Goal: Book appointment/travel/reservation

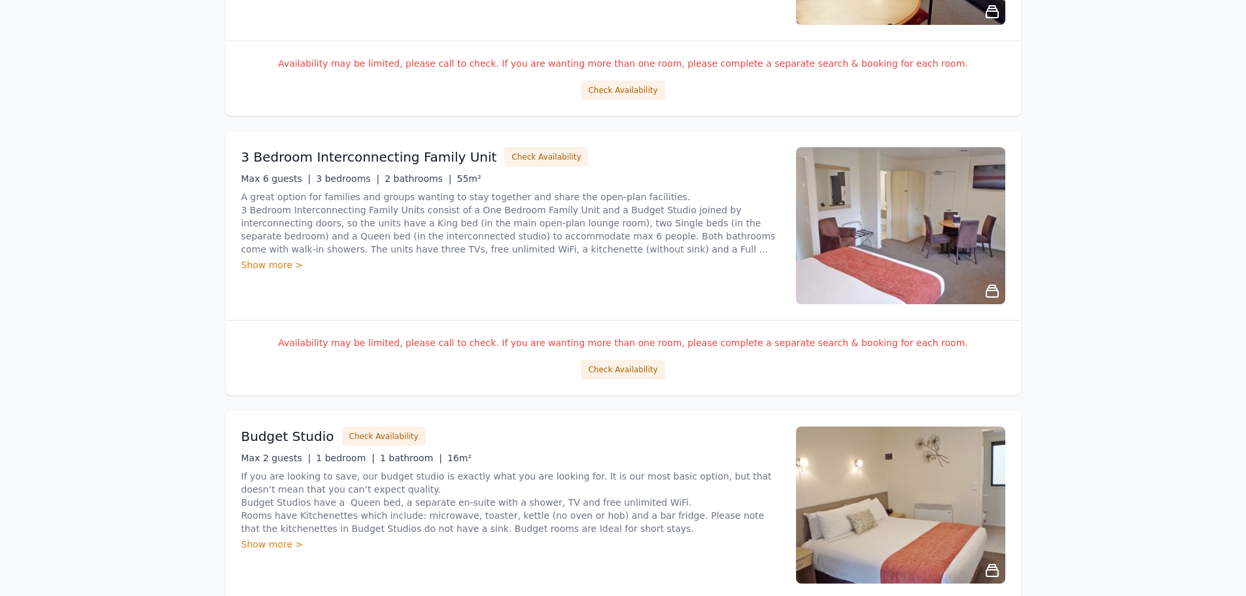
scroll to position [589, 0]
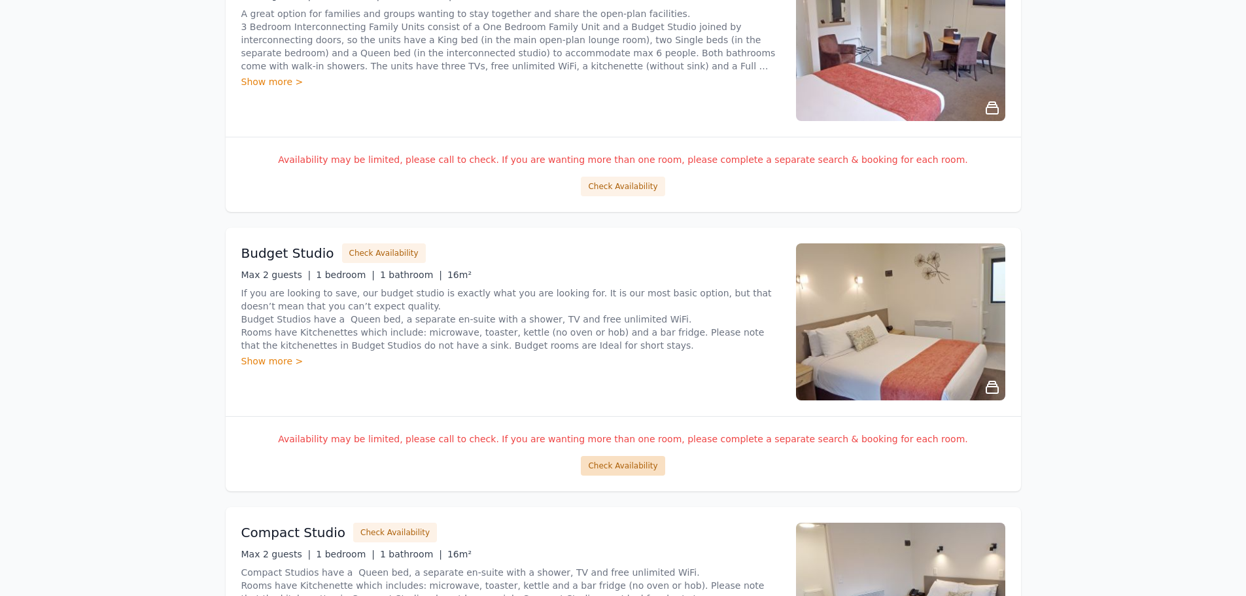
click at [624, 466] on button "Check Availability" at bounding box center [623, 466] width 84 height 20
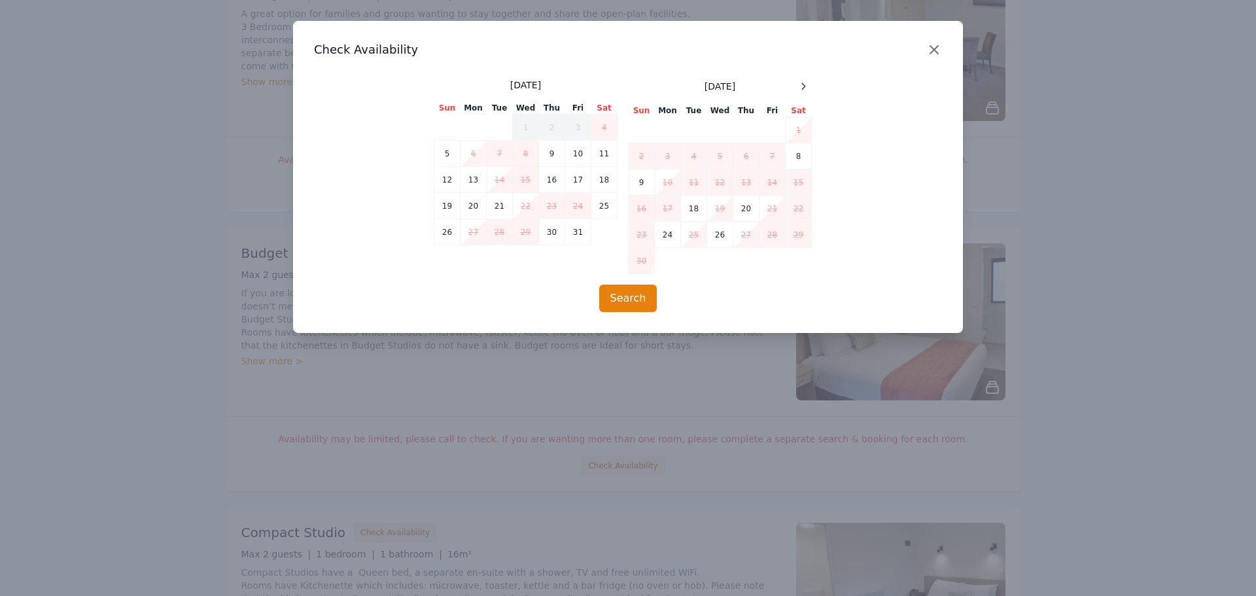
click at [932, 46] on icon "button" at bounding box center [934, 50] width 8 height 8
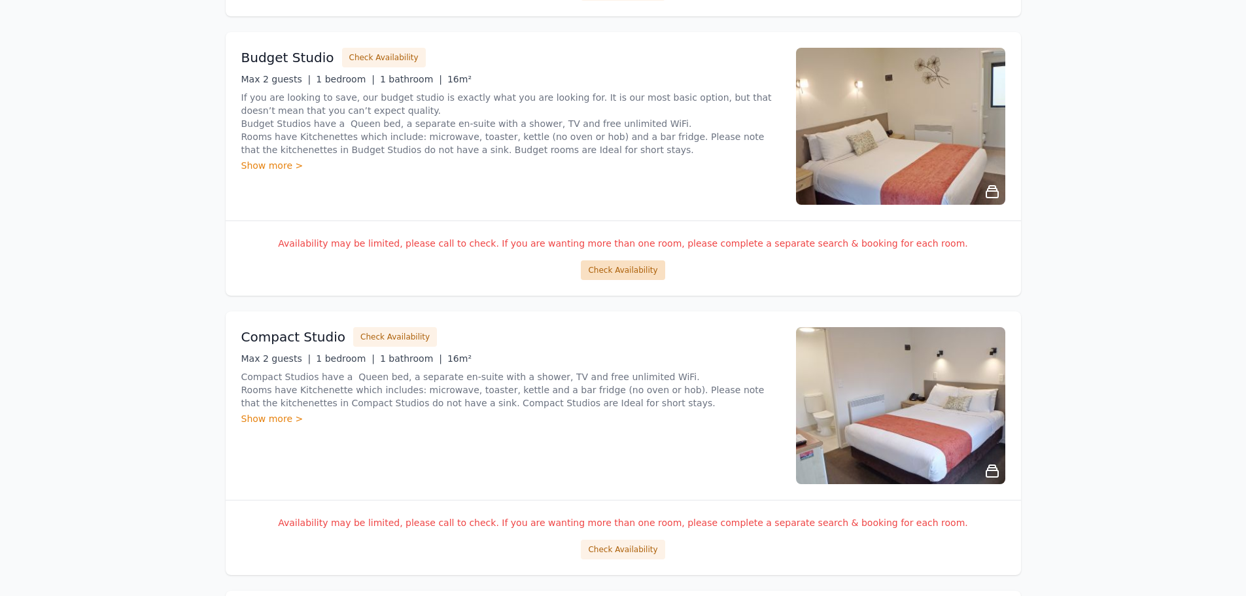
scroll to position [785, 0]
click at [619, 549] on button "Check Availability" at bounding box center [623, 549] width 84 height 20
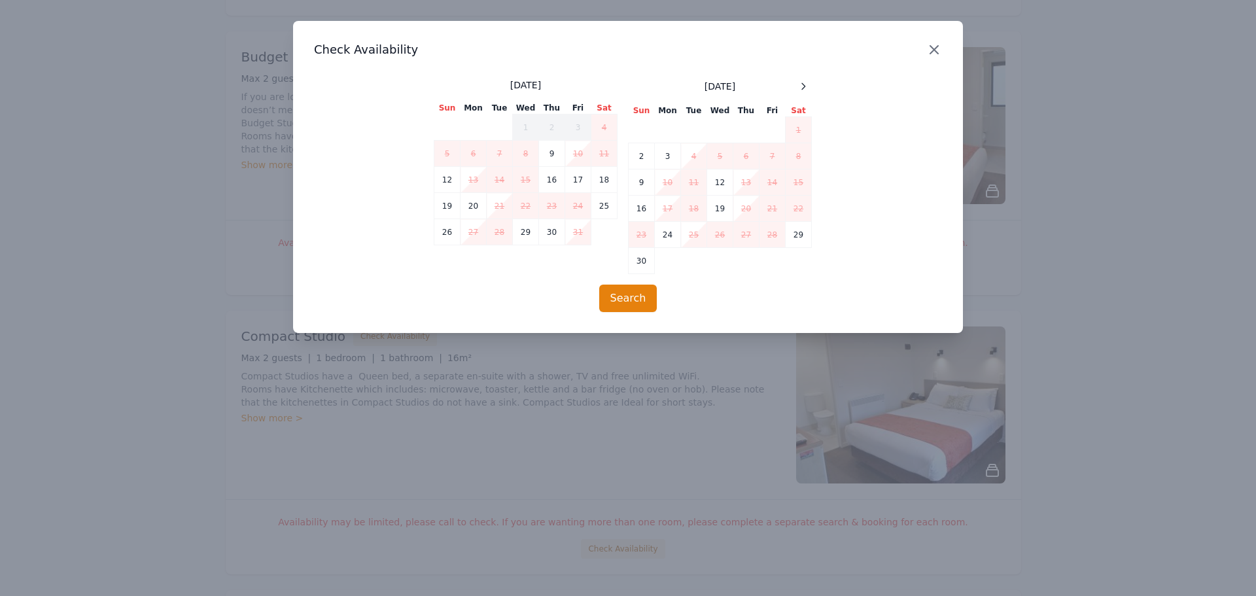
click at [935, 46] on icon "button" at bounding box center [934, 50] width 16 height 16
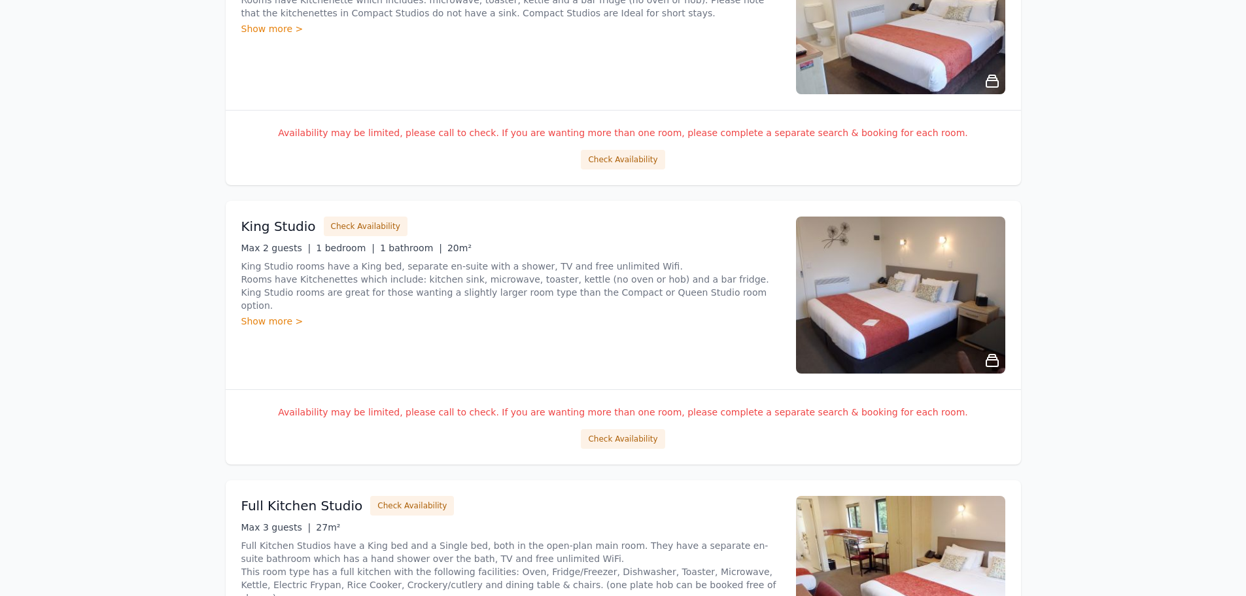
scroll to position [1178, 0]
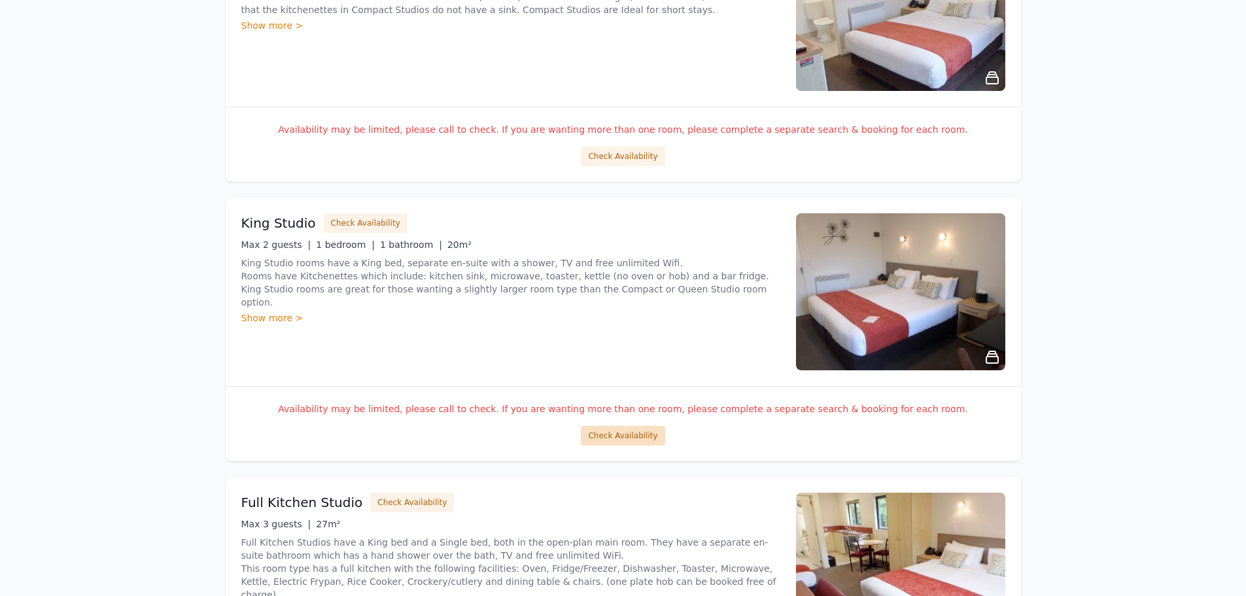
click at [617, 436] on button "Check Availability" at bounding box center [623, 436] width 84 height 20
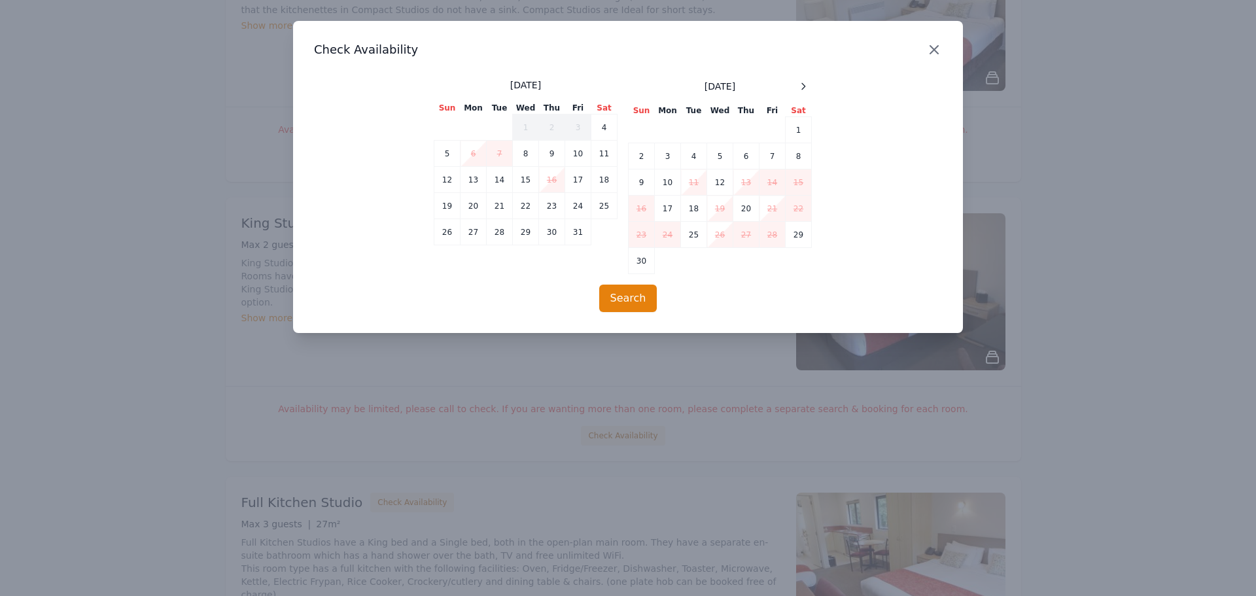
click at [934, 47] on icon "button" at bounding box center [934, 50] width 16 height 16
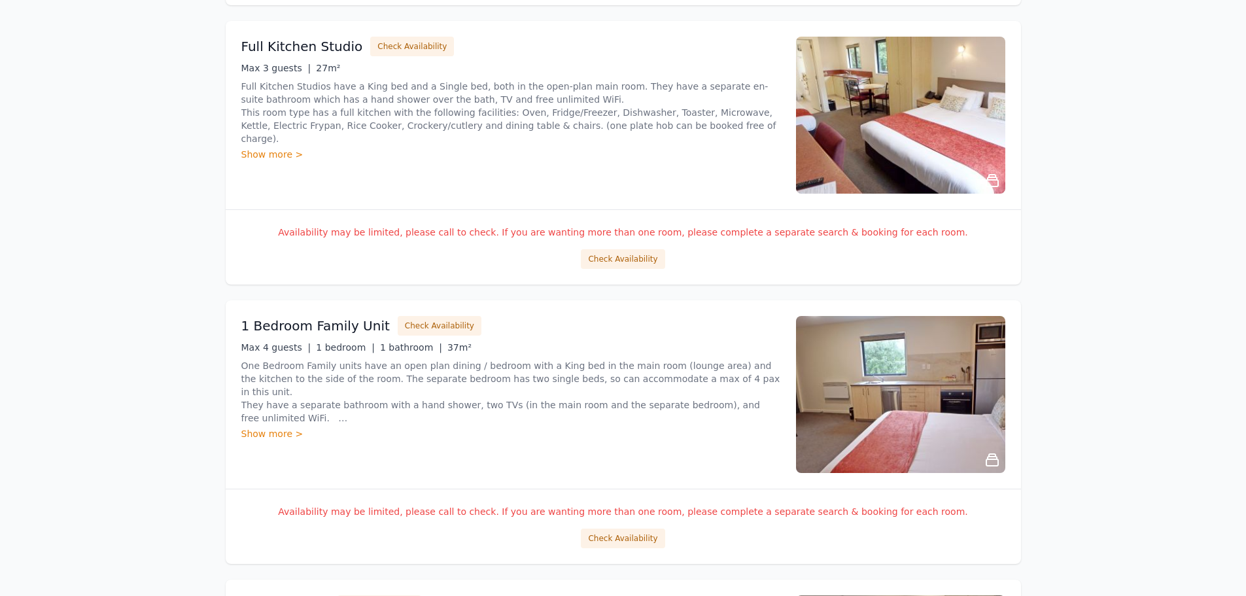
scroll to position [1636, 0]
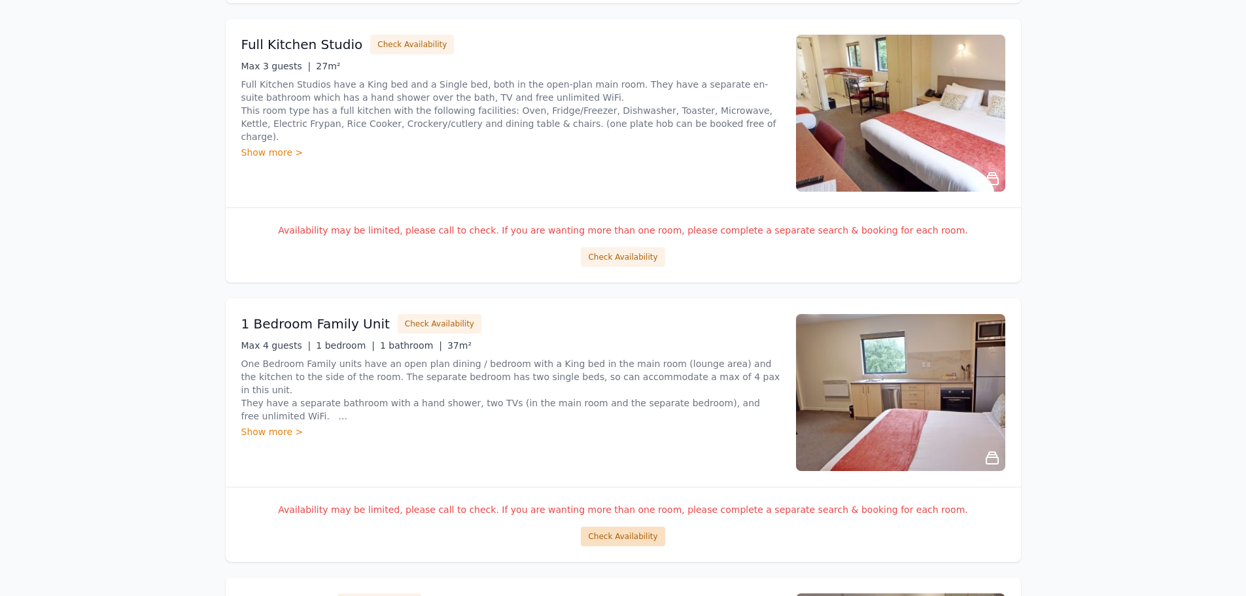
click at [623, 534] on button "Check Availability" at bounding box center [623, 537] width 84 height 20
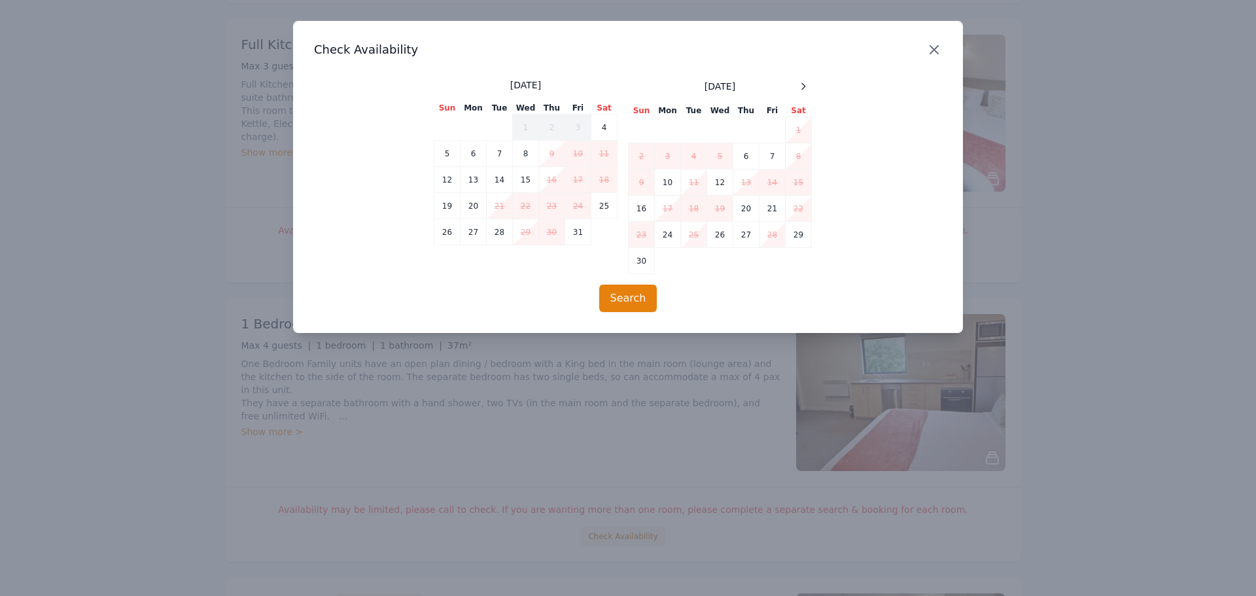
click at [933, 46] on icon "button" at bounding box center [934, 50] width 16 height 16
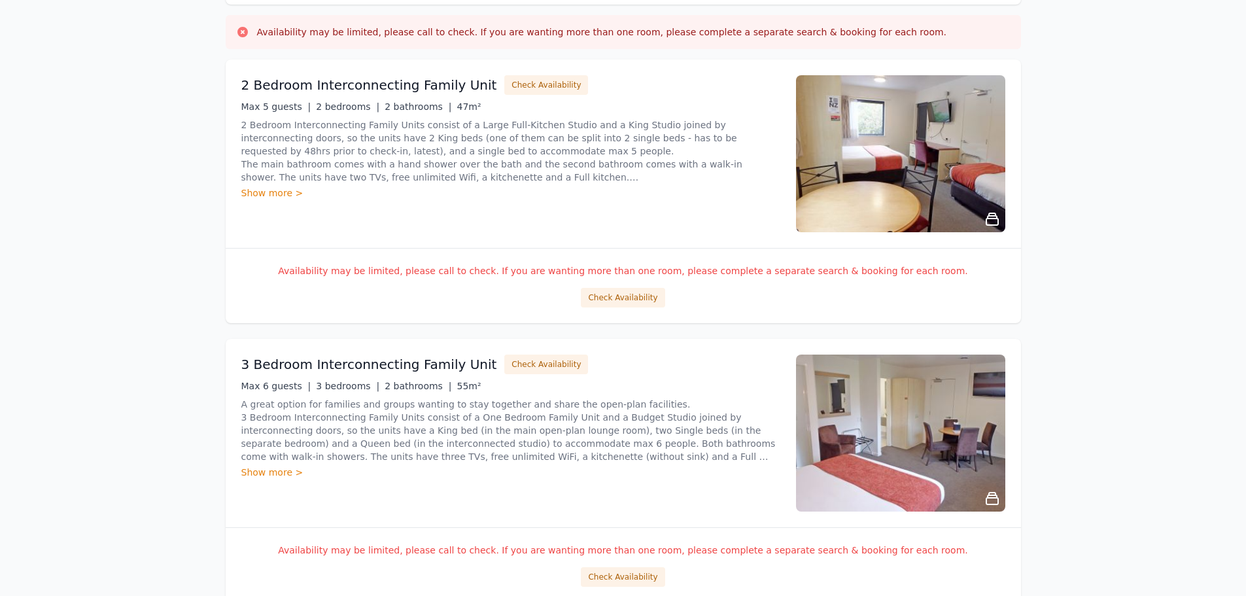
scroll to position [196, 0]
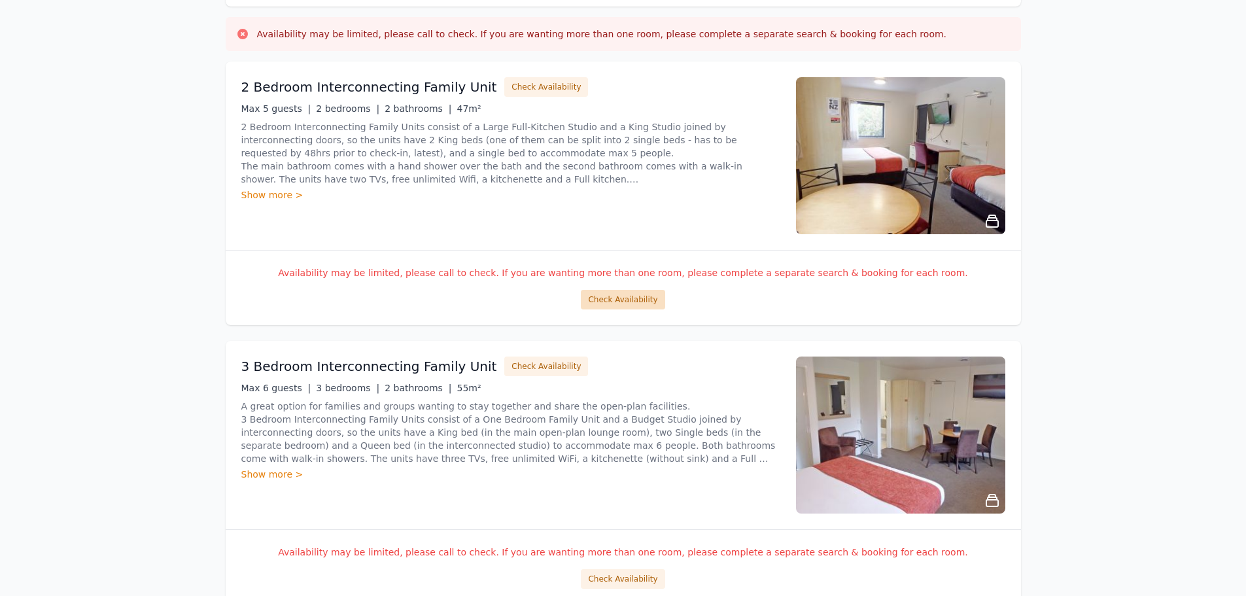
click at [625, 298] on button "Check Availability" at bounding box center [623, 300] width 84 height 20
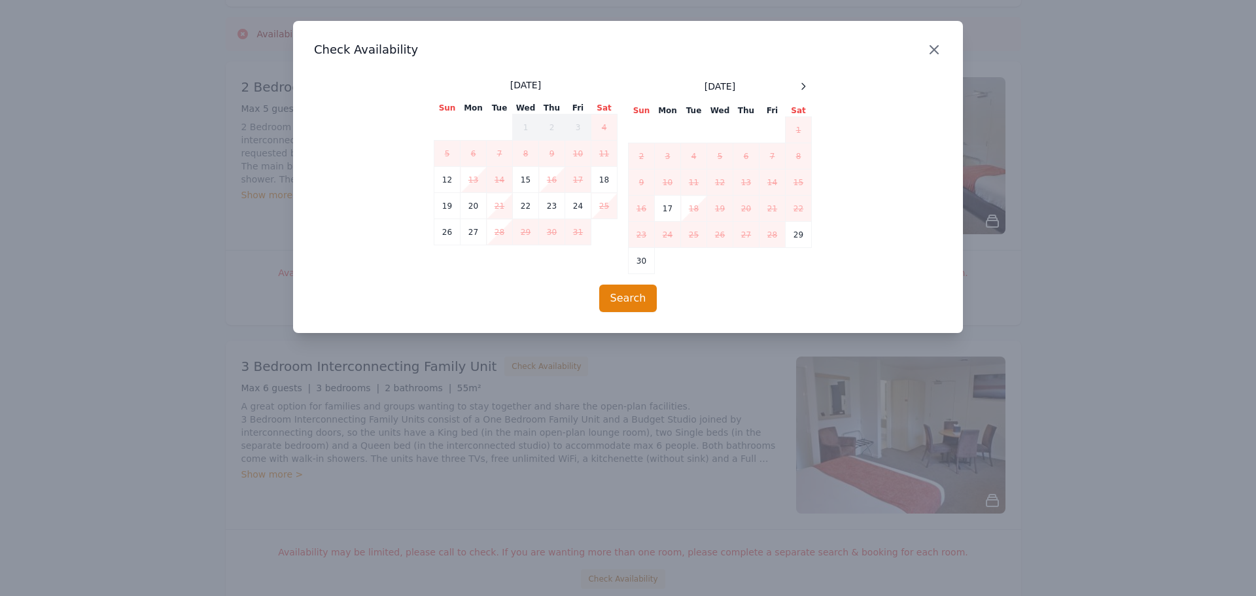
click at [932, 47] on icon "button" at bounding box center [934, 50] width 8 height 8
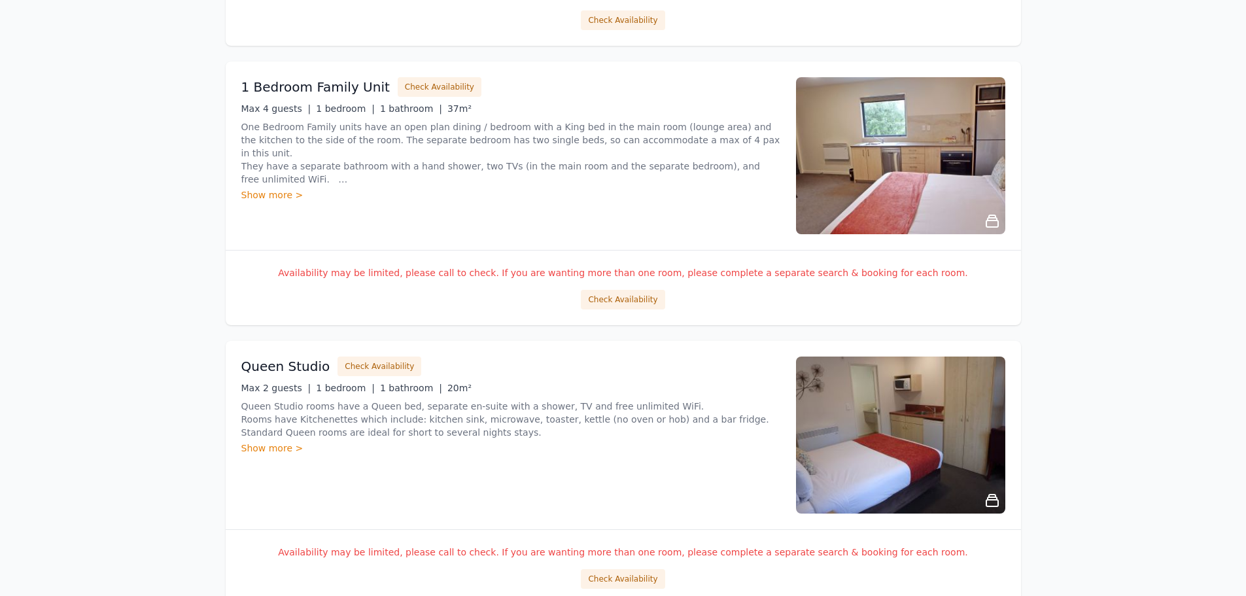
scroll to position [1963, 0]
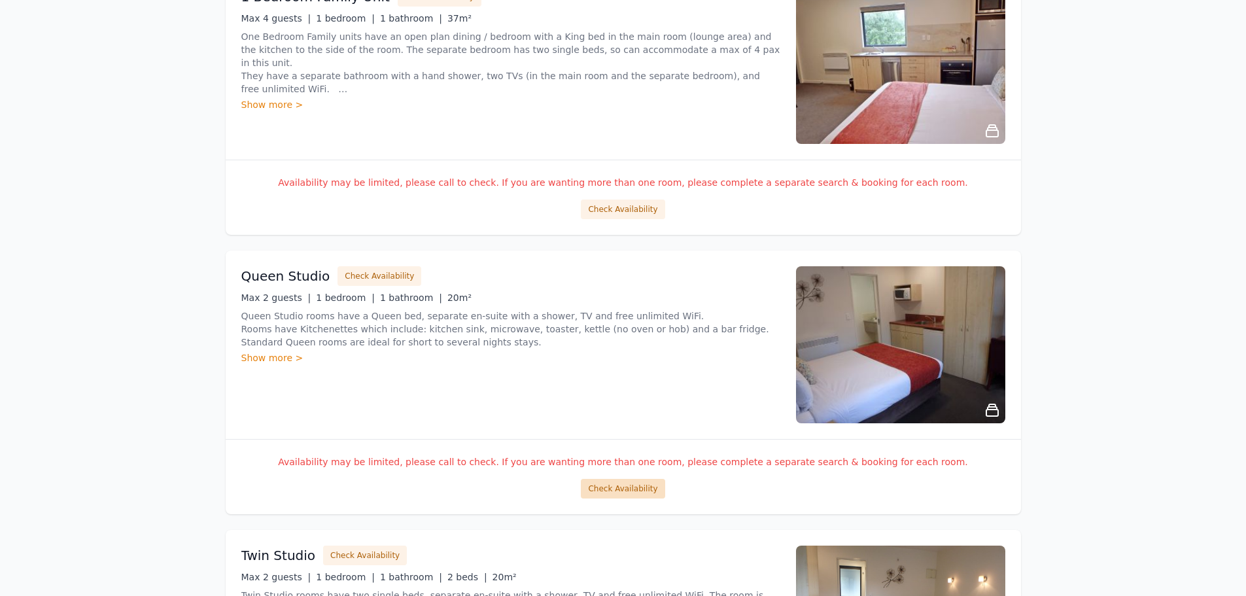
click at [625, 491] on button "Check Availability" at bounding box center [623, 489] width 84 height 20
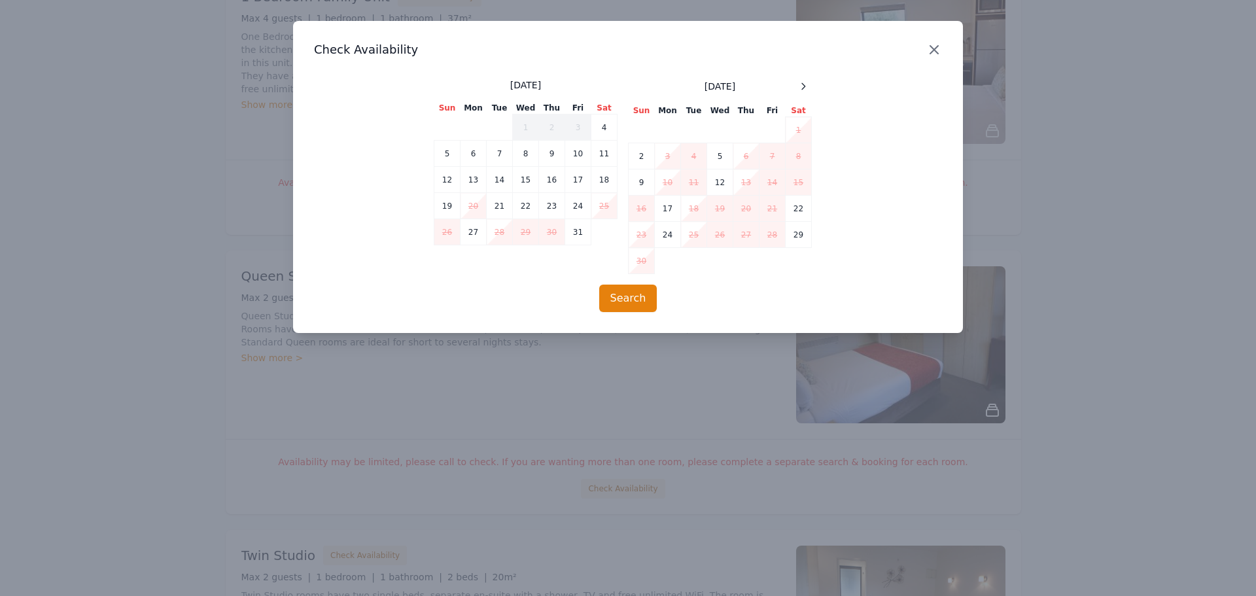
click at [932, 46] on icon "button" at bounding box center [934, 50] width 16 height 16
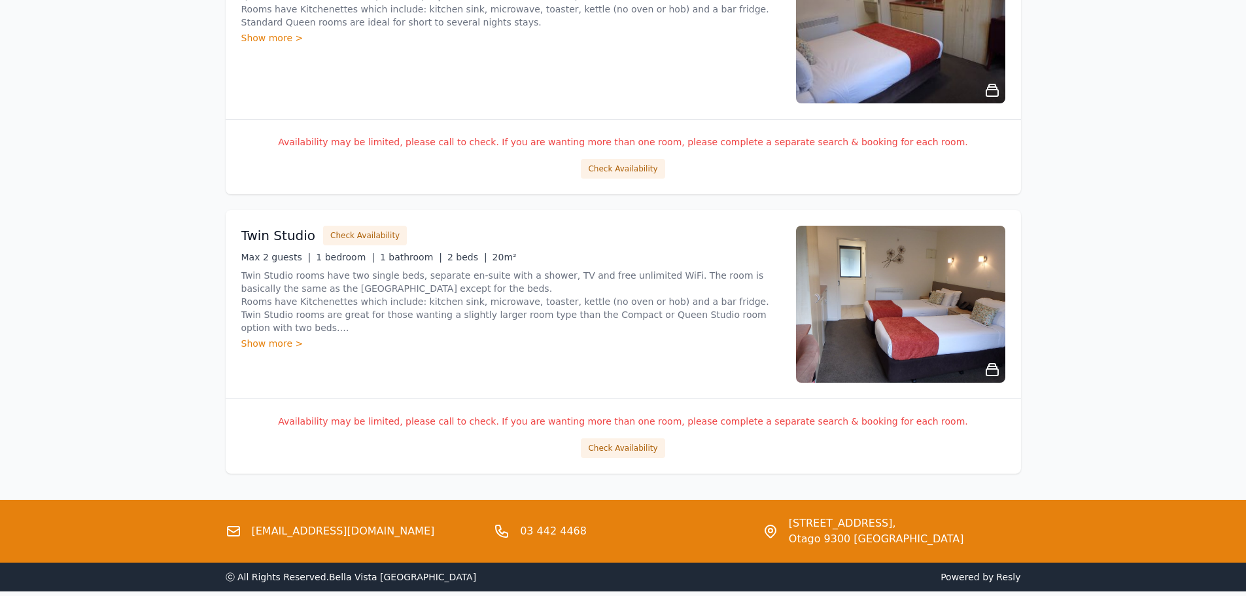
scroll to position [2290, 0]
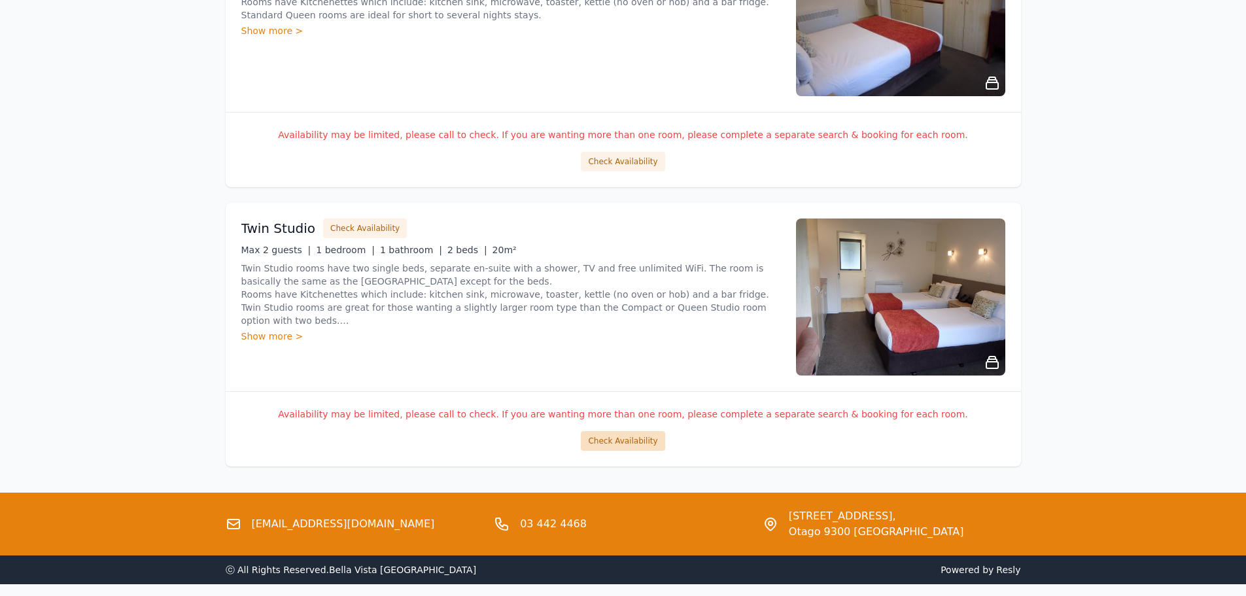
click at [627, 441] on button "Check Availability" at bounding box center [623, 441] width 84 height 20
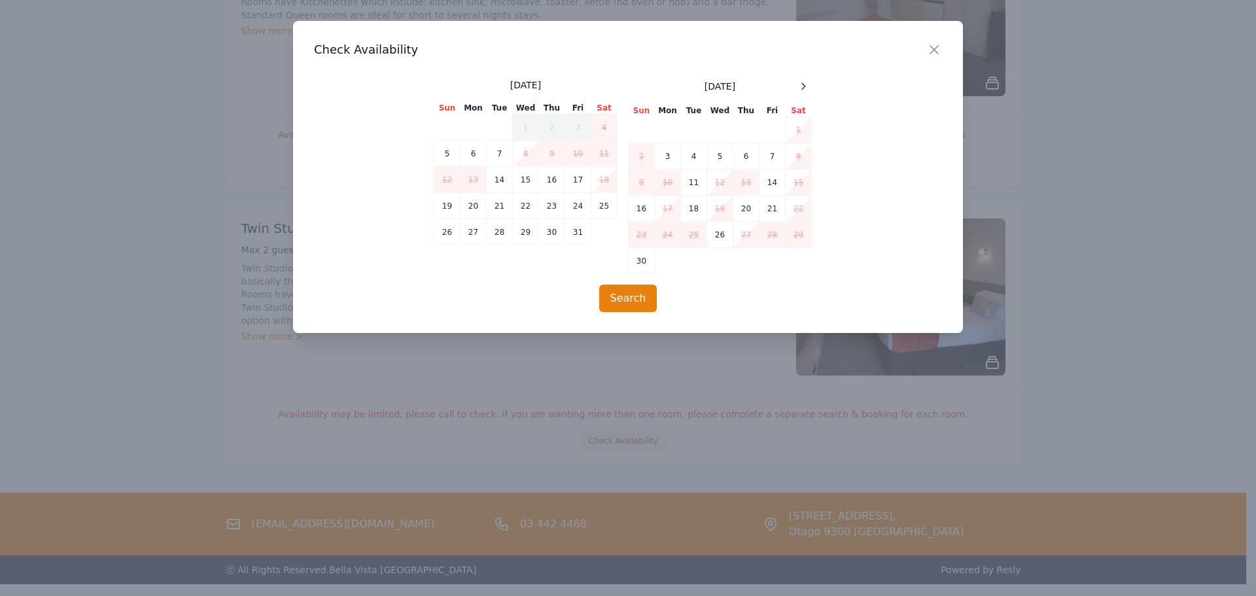
click at [942, 41] on div "Close" at bounding box center [944, 41] width 37 height 41
click at [934, 49] on icon "button" at bounding box center [934, 50] width 8 height 8
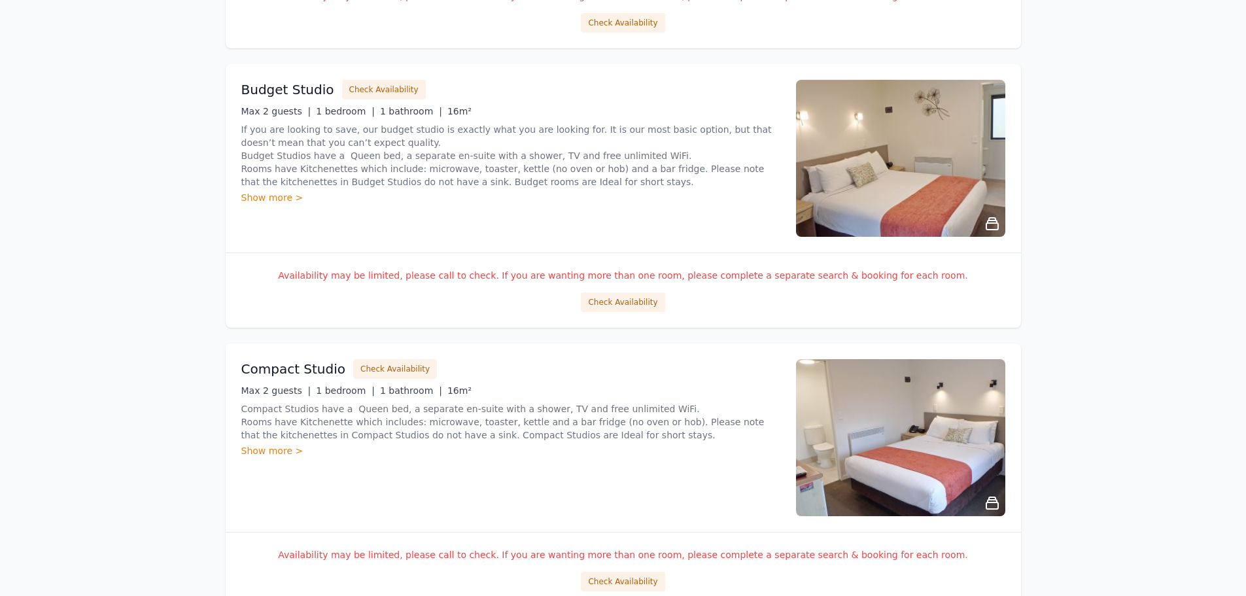
scroll to position [0, 0]
